Goal: Task Accomplishment & Management: Manage account settings

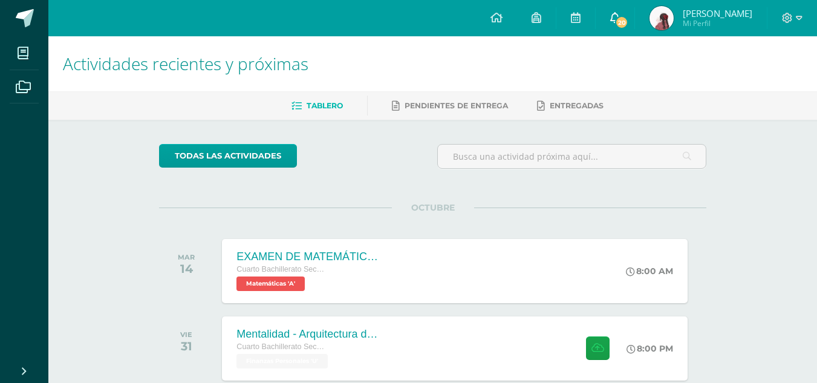
click at [634, 19] on link "20" at bounding box center [614, 18] width 39 height 36
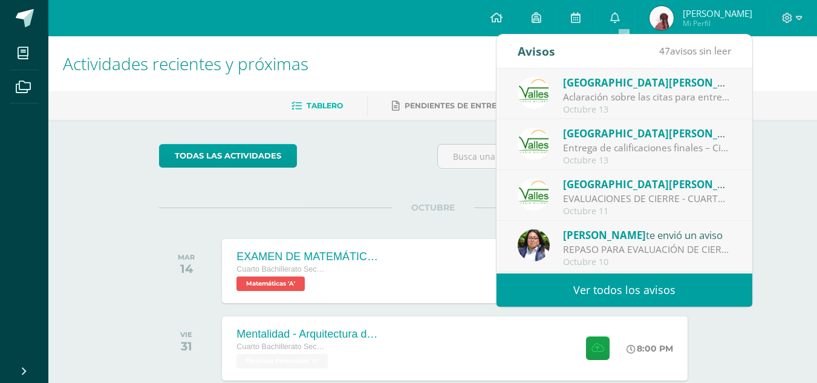
click at [624, 290] on link "Ver todos los avisos" at bounding box center [624, 289] width 256 height 33
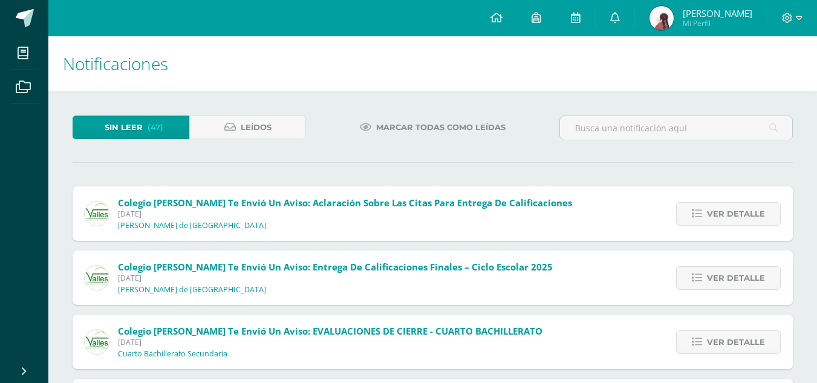
click at [494, 128] on span "Marcar todas como leídas" at bounding box center [440, 127] width 129 height 22
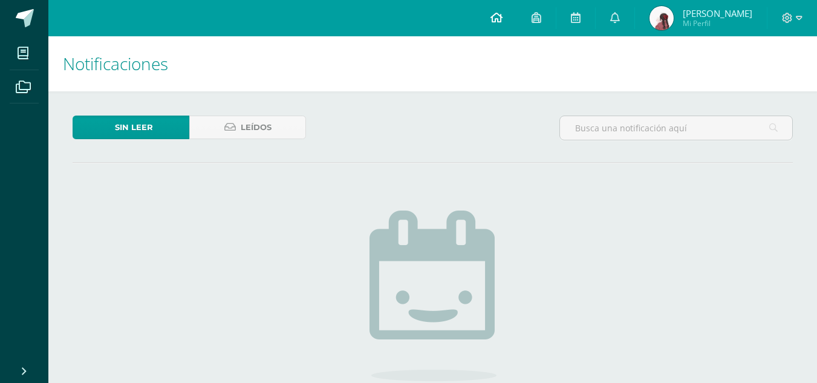
click at [502, 24] on span at bounding box center [496, 17] width 12 height 13
